Goal: Find specific page/section: Find specific page/section

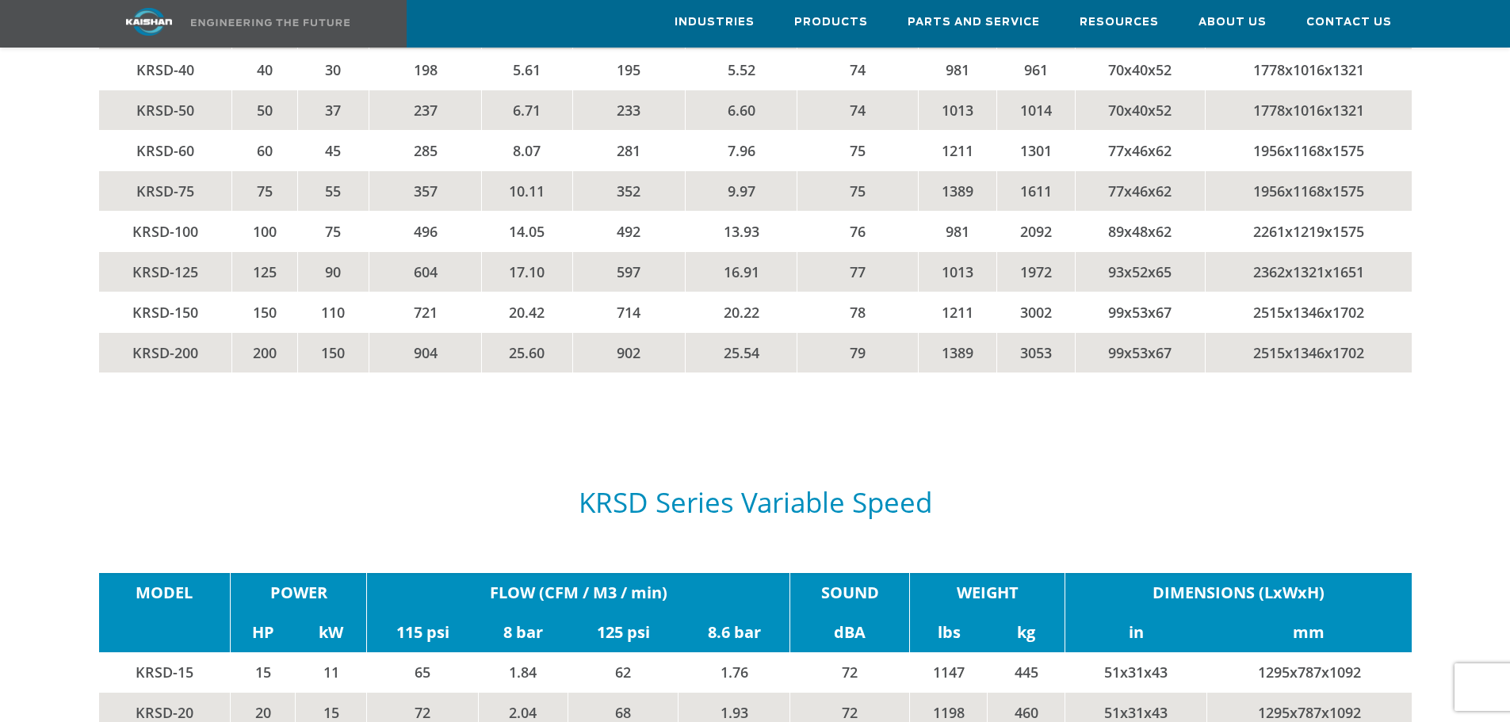
scroll to position [2347, 0]
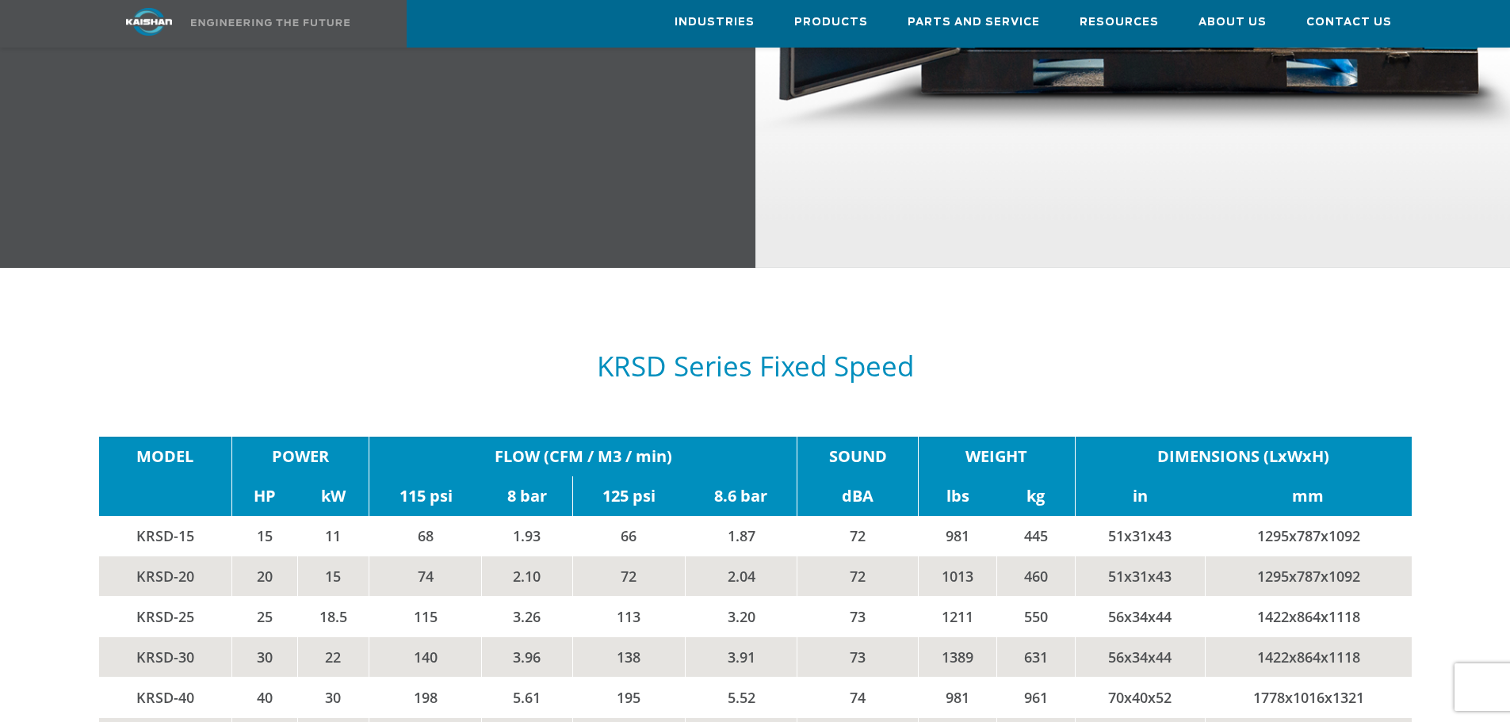
click at [145, 555] on td "KRSD-20" at bounding box center [165, 575] width 133 height 40
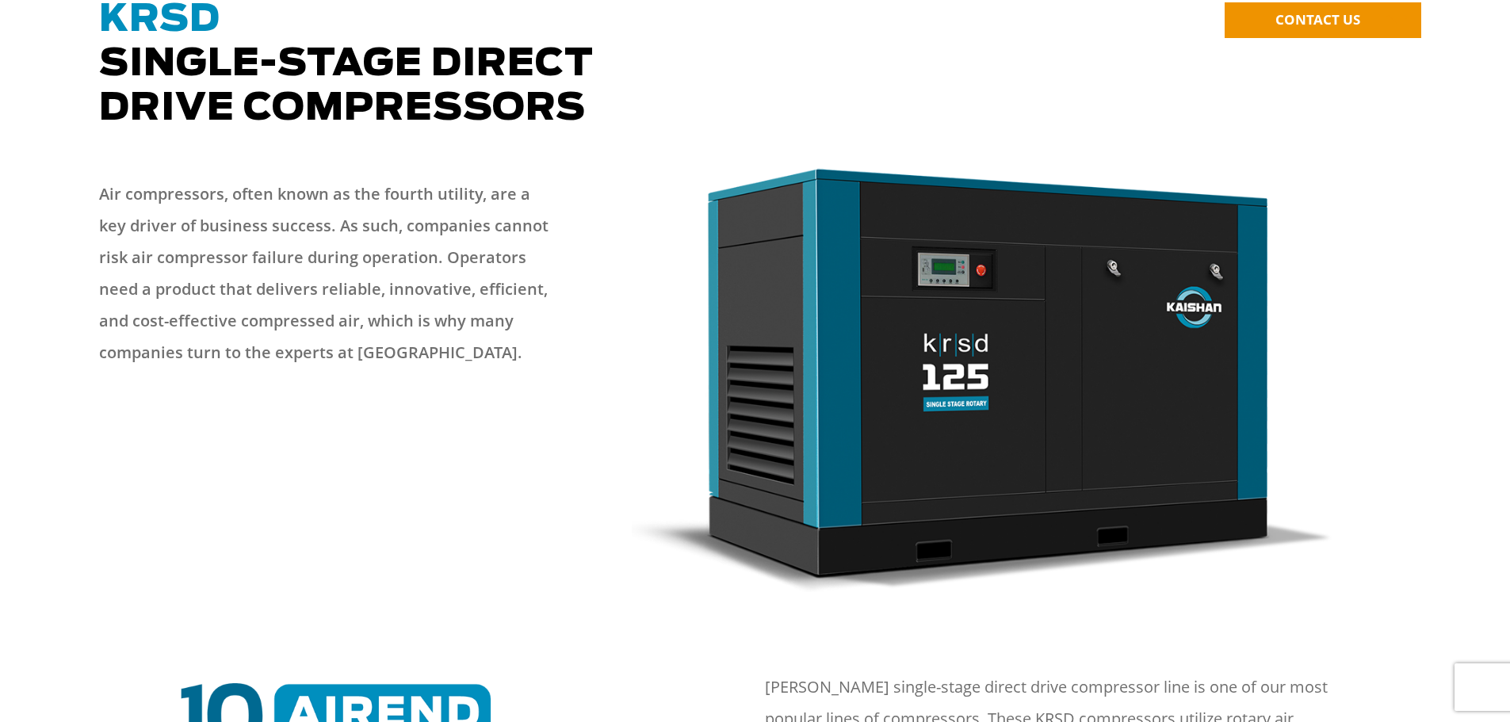
scroll to position [0, 0]
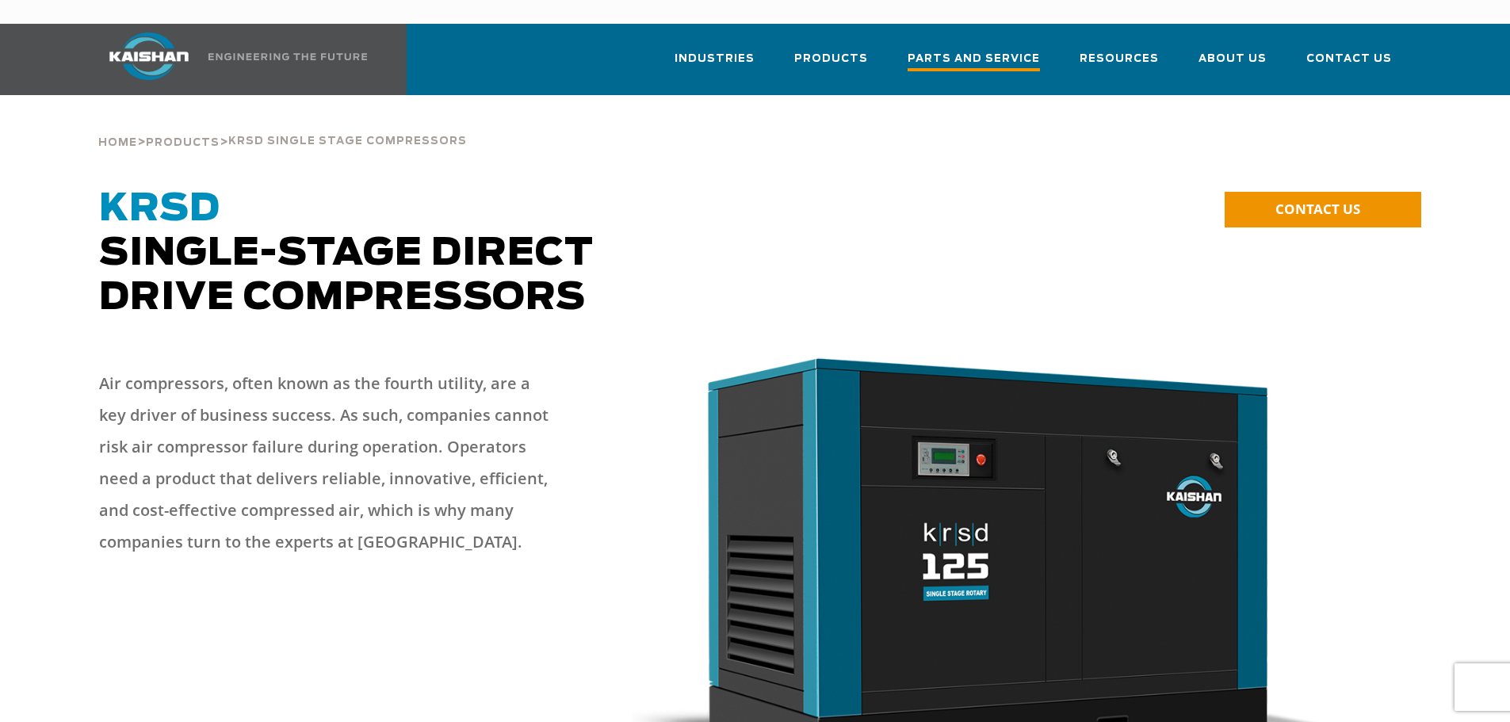
click at [960, 50] on span "Parts and Service" at bounding box center [973, 60] width 132 height 21
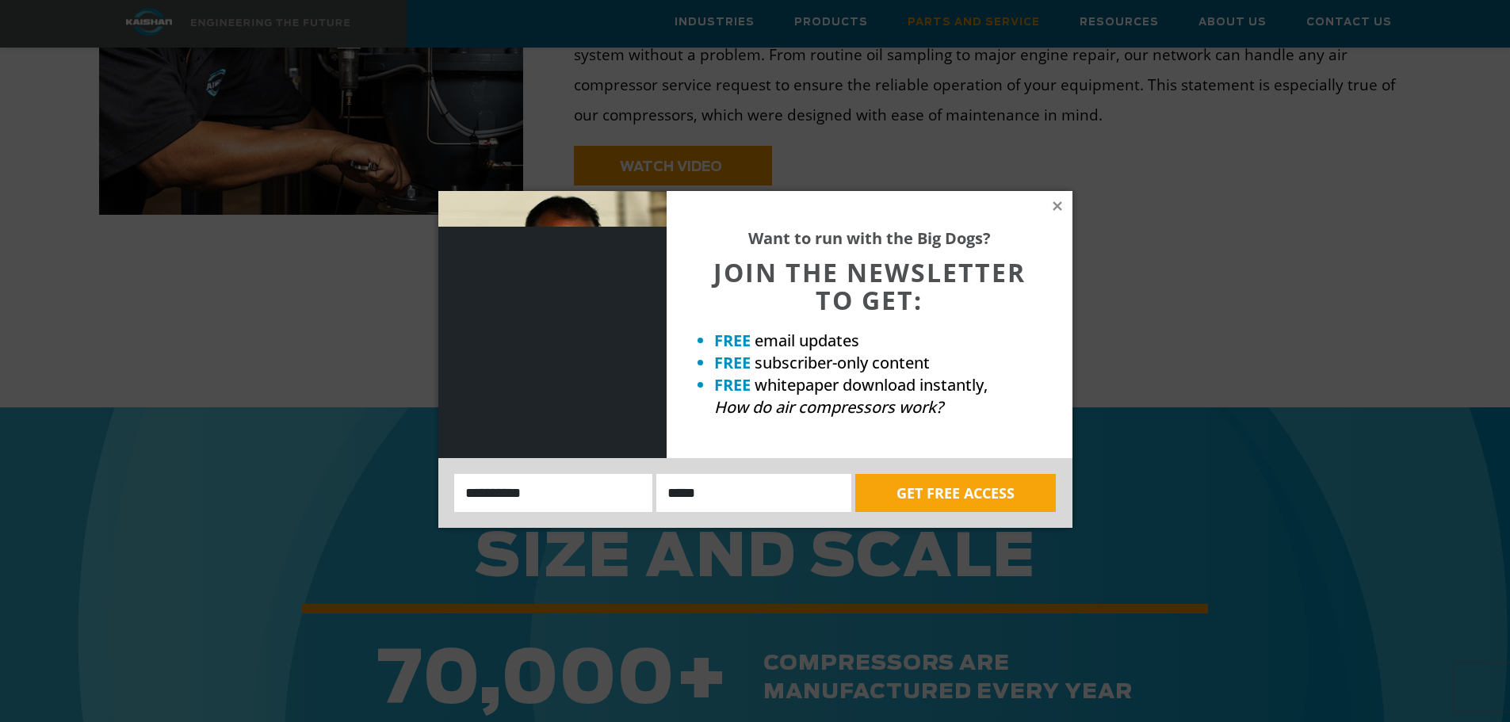
scroll to position [1189, 0]
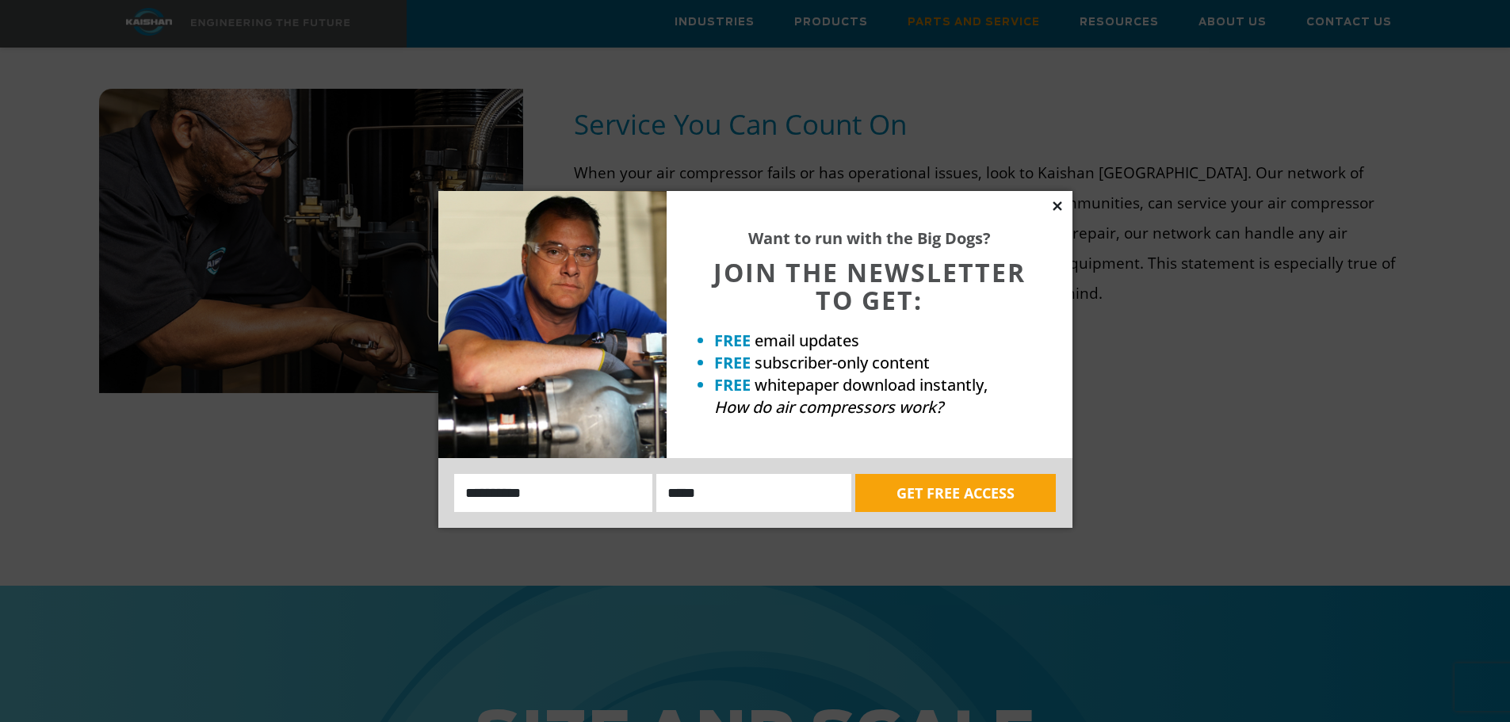
click at [1058, 204] on icon at bounding box center [1056, 205] width 9 height 9
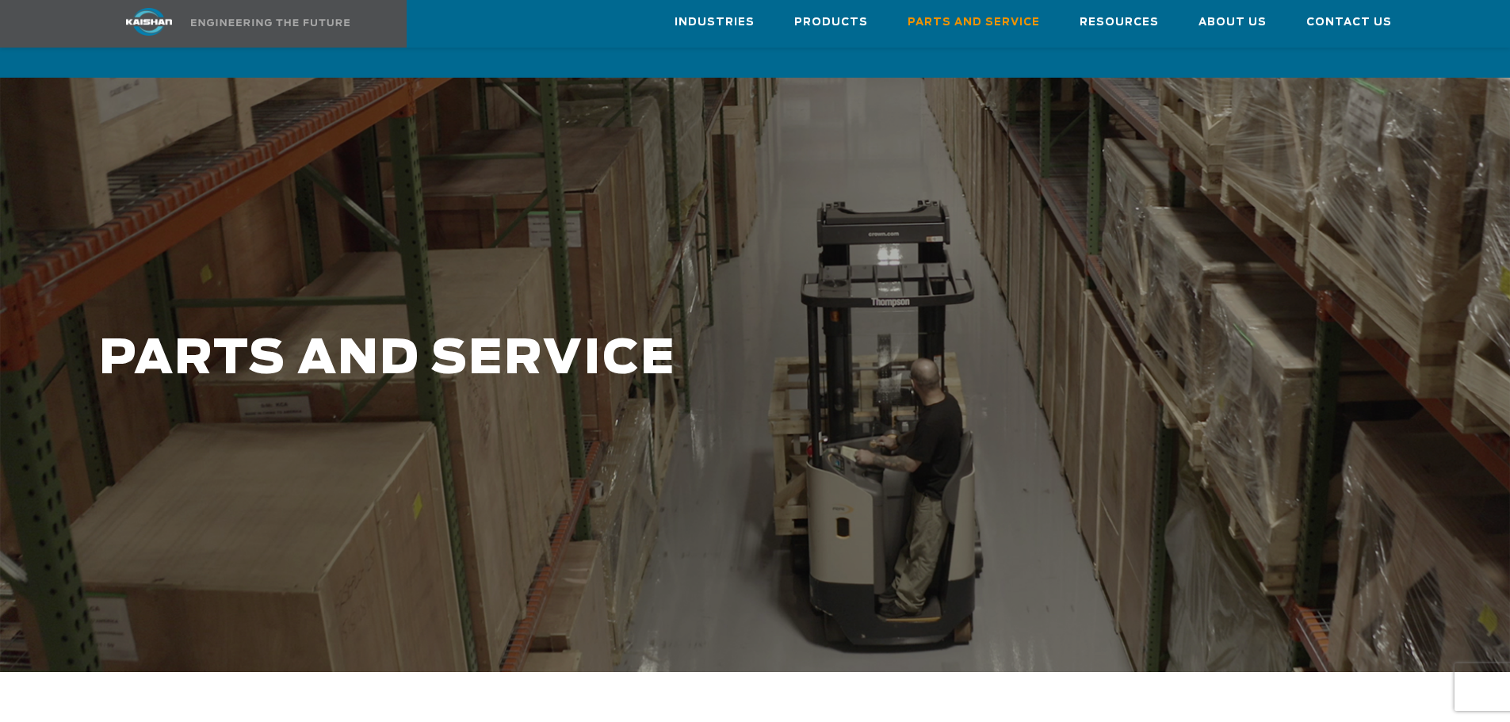
scroll to position [0, 0]
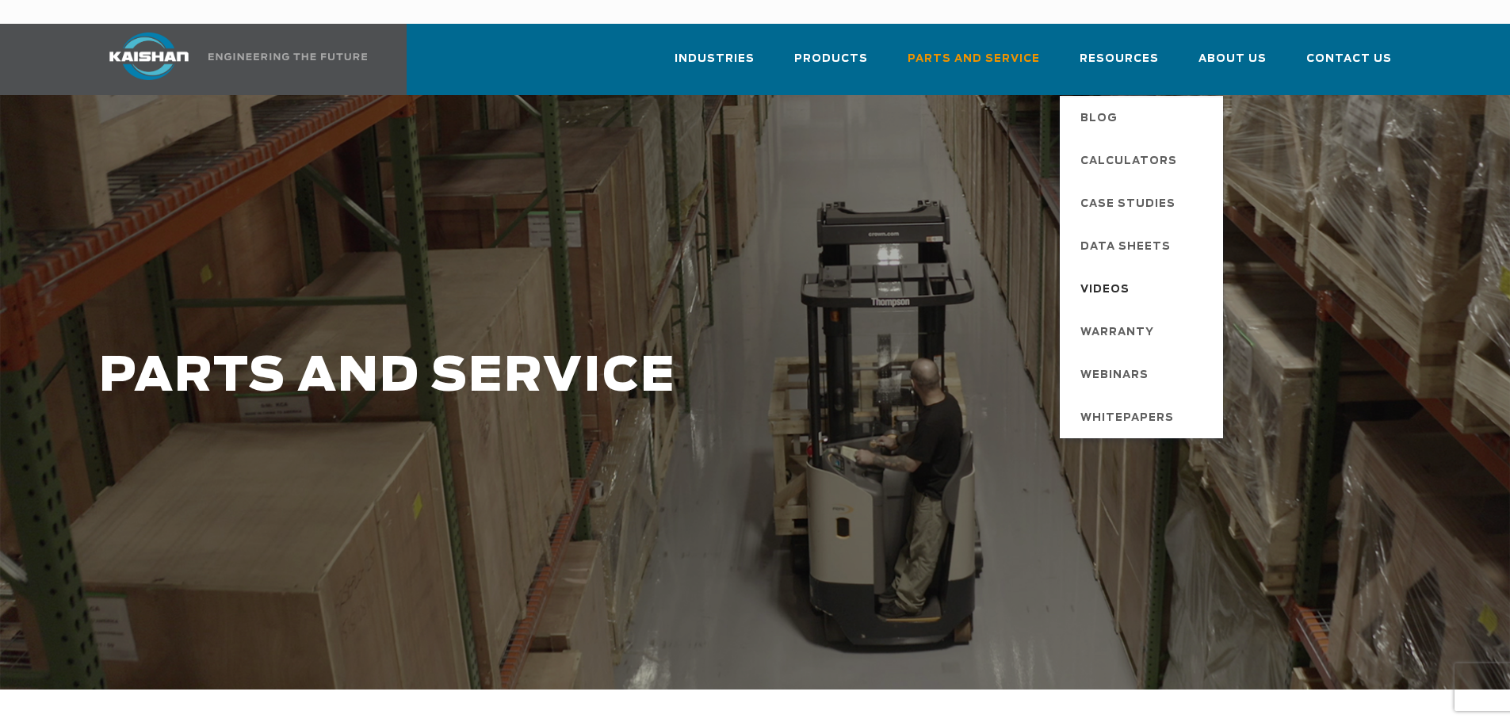
click at [1106, 277] on span "Videos" at bounding box center [1104, 290] width 49 height 27
